Goal: Contribute content: Contribute content

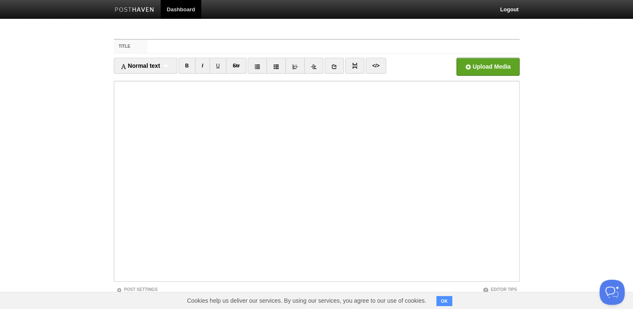
click at [126, 7] on img at bounding box center [135, 10] width 40 height 6
click at [197, 14] on link "Dashboard" at bounding box center [181, 9] width 41 height 19
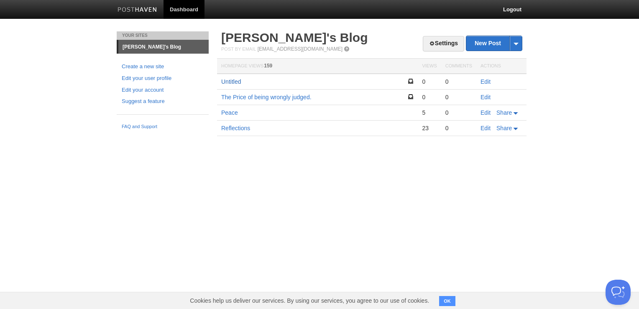
click at [238, 83] on link "Untitled" at bounding box center [231, 81] width 20 height 7
click at [148, 7] on img at bounding box center [138, 10] width 40 height 6
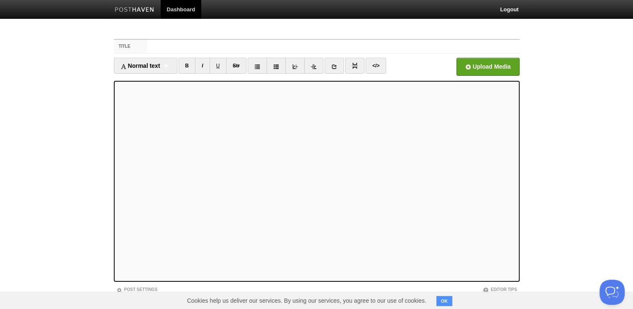
click at [134, 34] on div "Title Normal text Normal text Heading 1 Heading 2 Heading 3 B I U Str ×" at bounding box center [316, 192] width 418 height 322
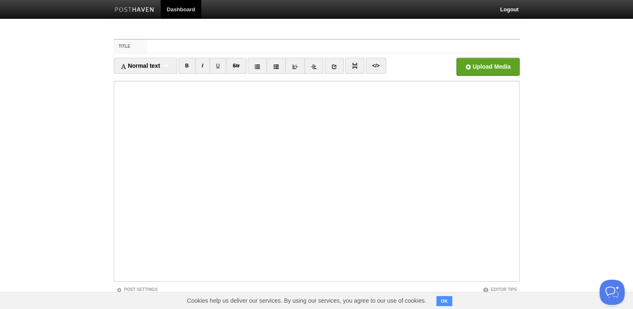
click at [123, 31] on div "Title Normal text Normal text Heading 1 Heading 2 Heading 3 B I U Str ×" at bounding box center [316, 192] width 418 height 322
click at [130, 34] on div "Title Normal text Normal text Heading 1 Heading 2 Heading 3 B I U Str ×" at bounding box center [316, 192] width 418 height 322
click at [122, 46] on label "Title" at bounding box center [131, 46] width 34 height 13
click at [147, 46] on input "Title" at bounding box center [333, 46] width 372 height 13
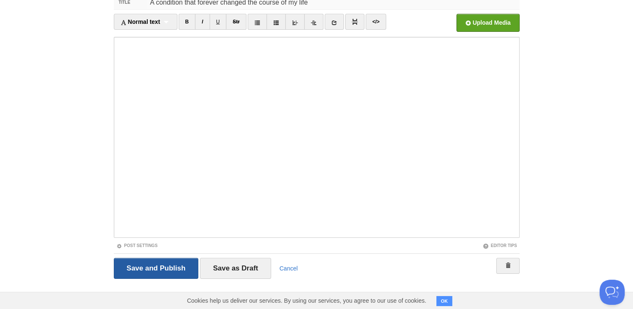
type input "A condition that forever changed the course of my life"
click at [177, 272] on input "Save and Publish" at bounding box center [156, 268] width 85 height 21
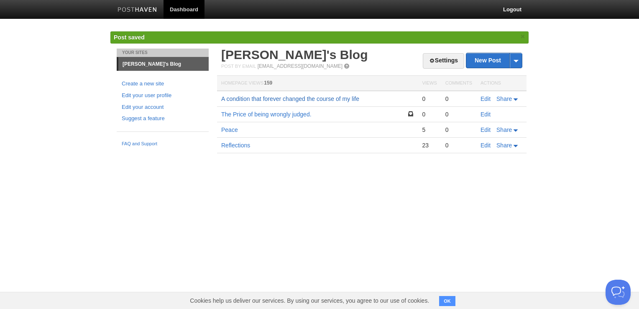
click at [274, 98] on link "A condition that forever changed the course of my life" at bounding box center [290, 98] width 138 height 7
